Goal: Task Accomplishment & Management: Manage account settings

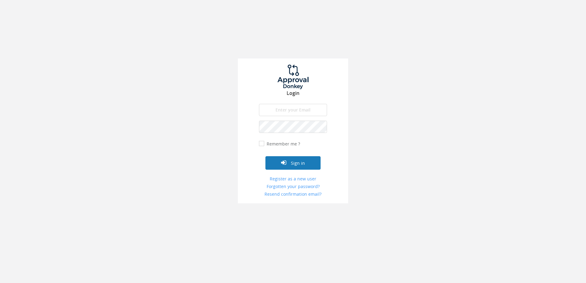
type input "[PERSON_NAME][EMAIL_ADDRESS][DOMAIN_NAME]"
click at [289, 166] on button "Sign in" at bounding box center [292, 162] width 55 height 13
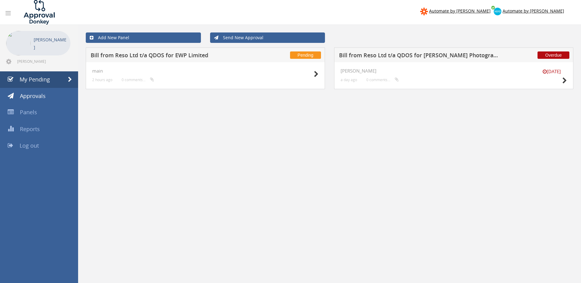
click at [234, 56] on h5 "Bill from Reso Ltd t/a QDOS for EWP Limited" at bounding box center [171, 56] width 160 height 8
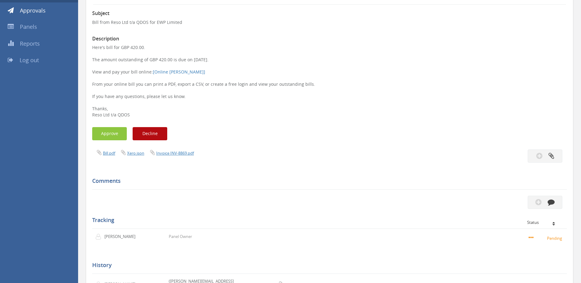
scroll to position [92, 0]
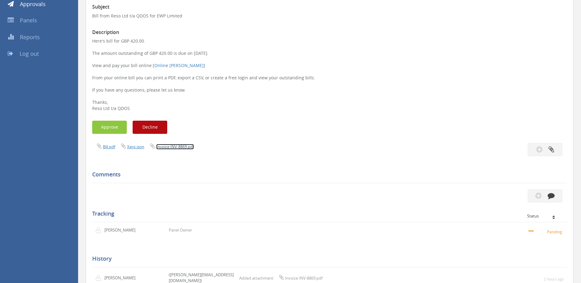
click at [169, 147] on link "Invoice INV-8869.pdf" at bounding box center [175, 147] width 38 height 6
click at [104, 128] on button "Approve" at bounding box center [109, 127] width 35 height 13
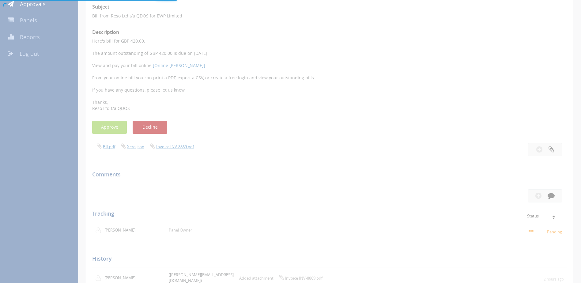
scroll to position [25, 0]
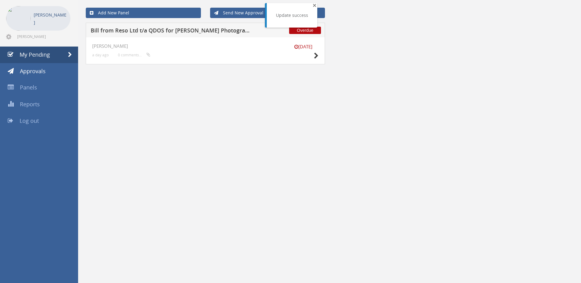
click at [313, 5] on span "×" at bounding box center [315, 5] width 4 height 9
click at [427, 86] on div "Add New Panel Send New Approval Overdue Bill from Reso Ltd t/a QDOS for [PERSON…" at bounding box center [329, 141] width 503 height 283
click at [30, 56] on span "My Pending" at bounding box center [35, 54] width 30 height 7
click at [30, 84] on span "Panels" at bounding box center [28, 87] width 17 height 7
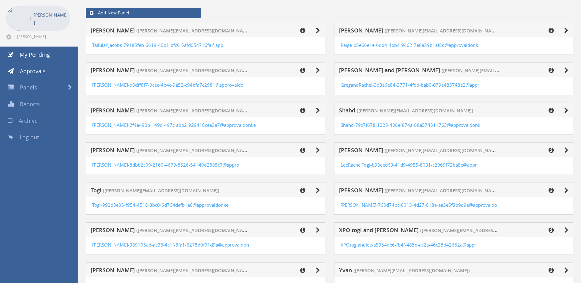
click at [328, 54] on div "[PERSON_NAME] ([PERSON_NAME][EMAIL_ADDRESS][DOMAIN_NAME]) TallulahJacobs-79185f…" at bounding box center [205, 43] width 248 height 40
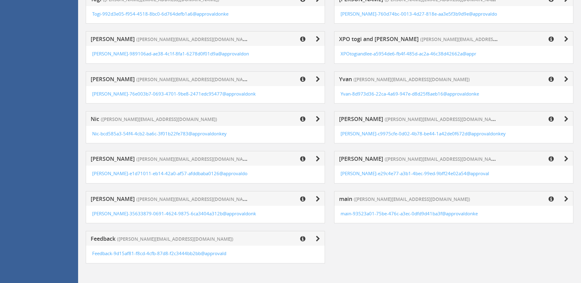
scroll to position [216, 0]
click at [566, 200] on icon at bounding box center [566, 199] width 4 height 6
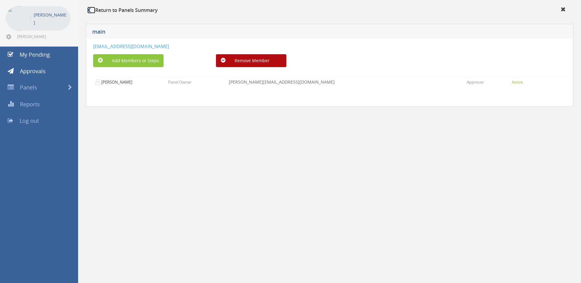
click at [92, 10] on link at bounding box center [91, 10] width 8 height 7
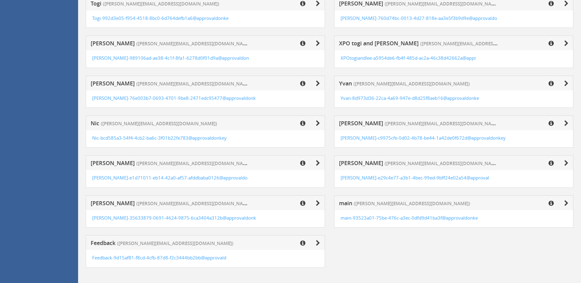
scroll to position [216, 0]
